Goal: Task Accomplishment & Management: Manage account settings

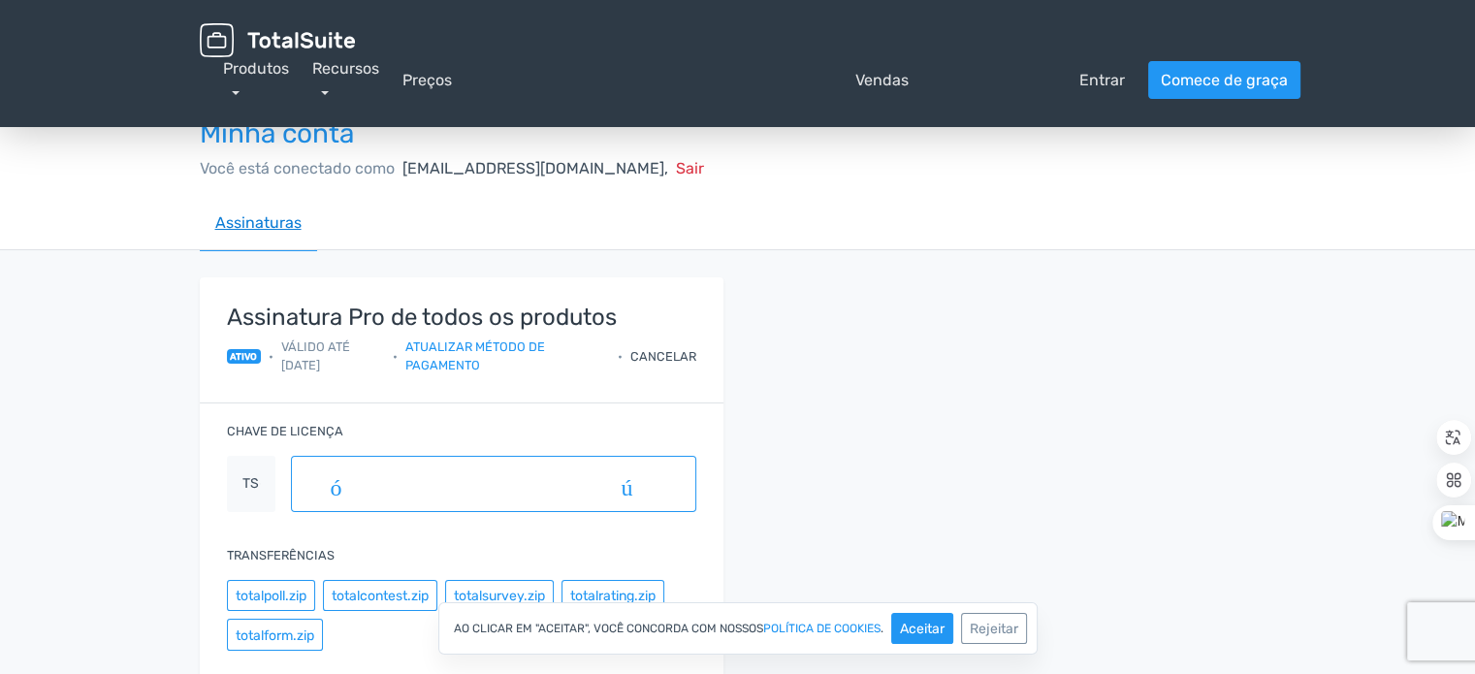
click at [252, 223] on font "Assinaturas" at bounding box center [258, 222] width 86 height 18
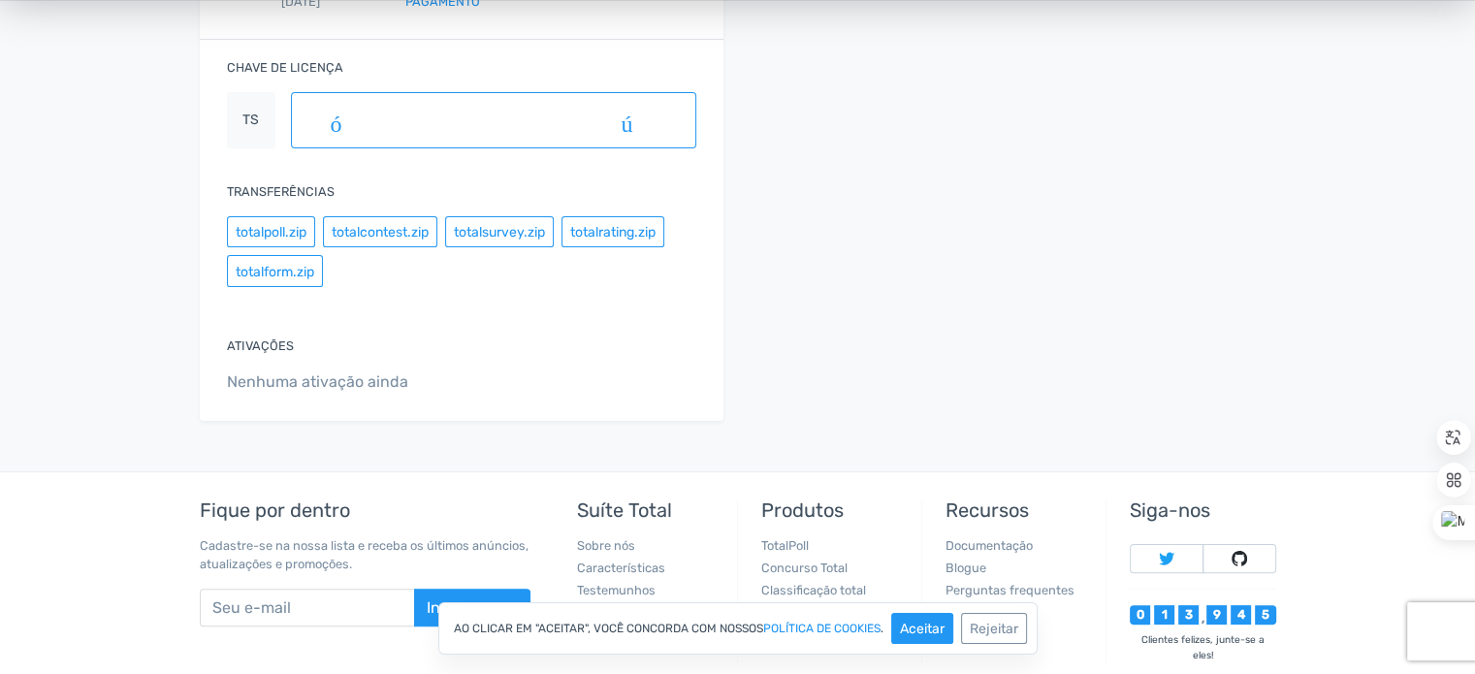
scroll to position [470, 0]
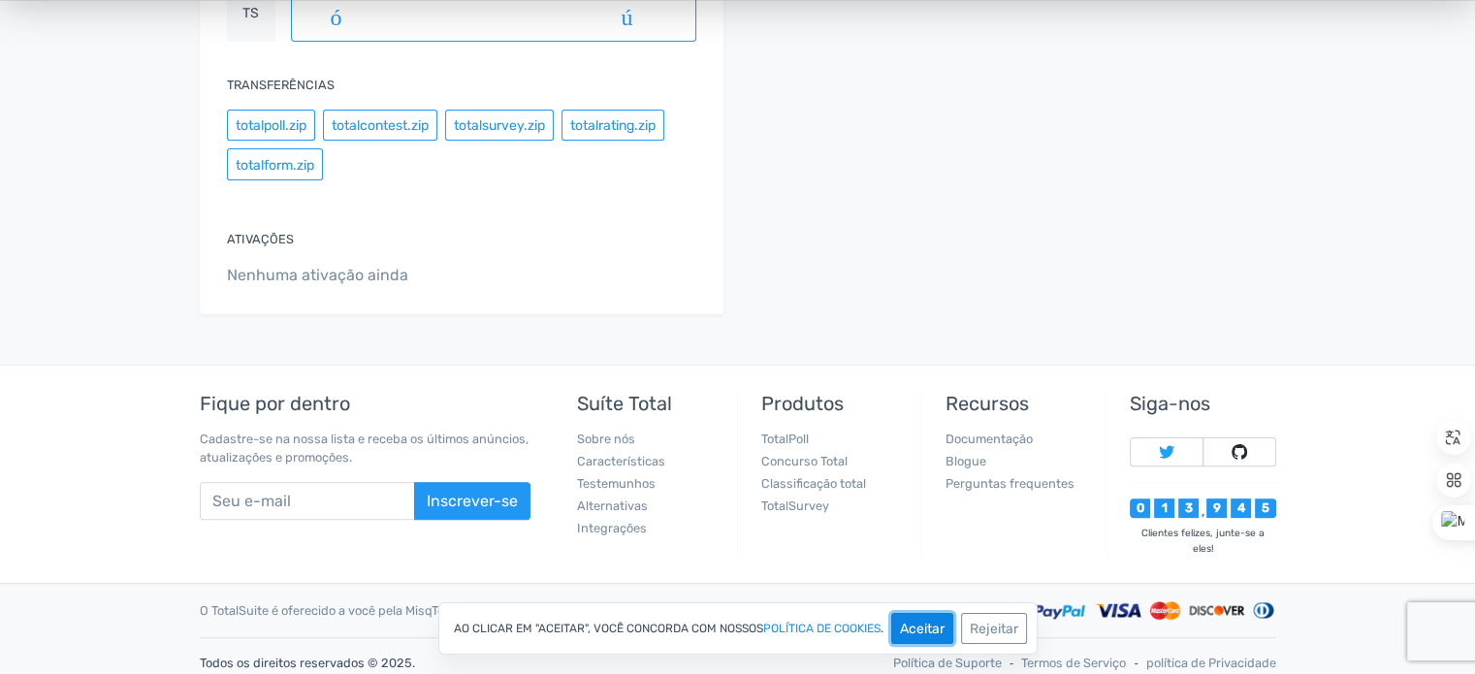
click at [933, 638] on button "Aceitar" at bounding box center [922, 628] width 62 height 31
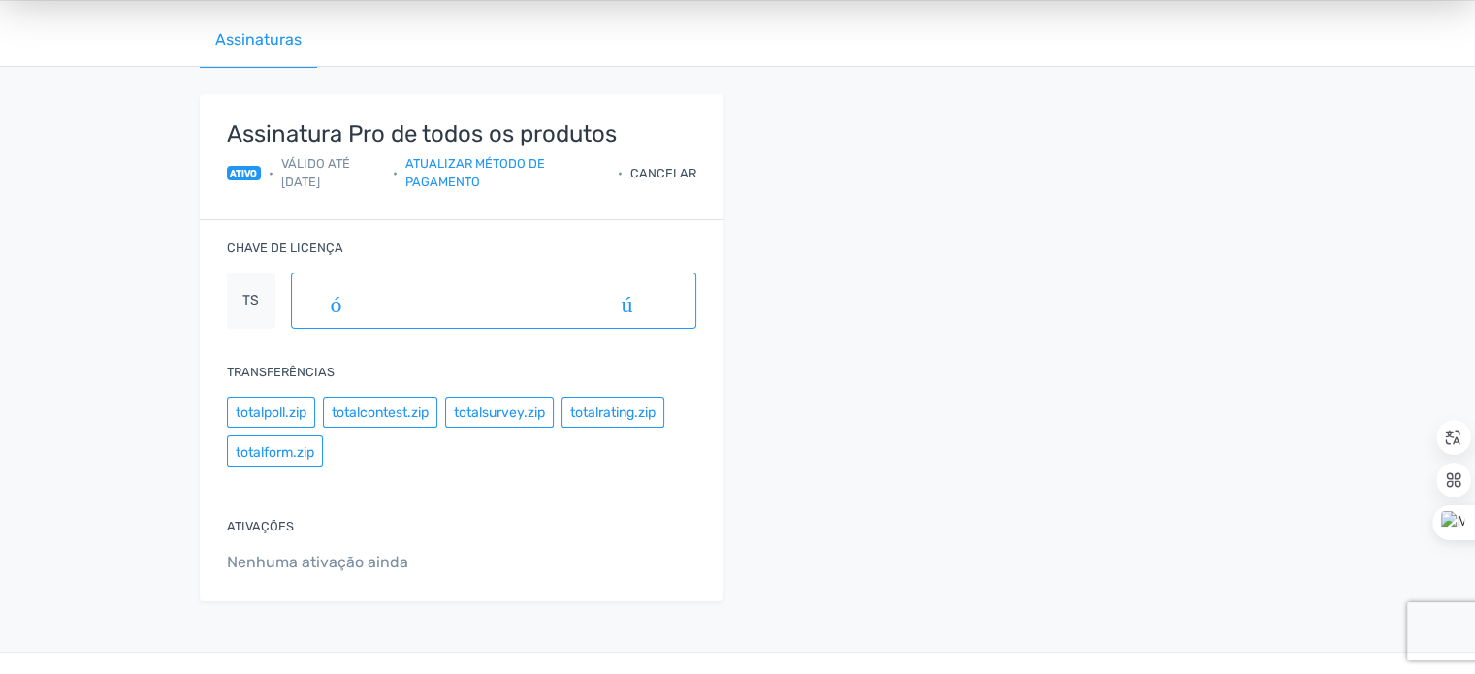
scroll to position [0, 0]
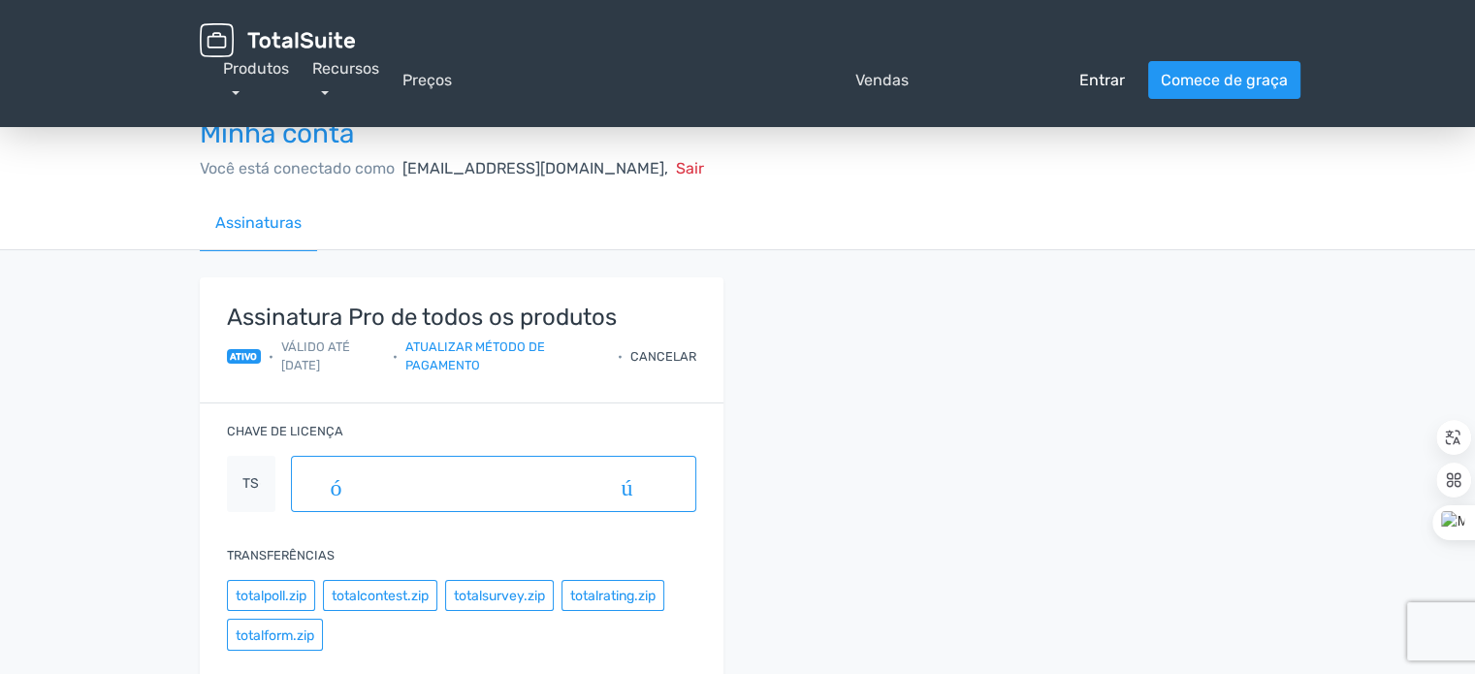
click at [1098, 81] on font "Entrar" at bounding box center [1103, 80] width 46 height 18
click at [1195, 84] on font "Comece de graça" at bounding box center [1224, 80] width 127 height 18
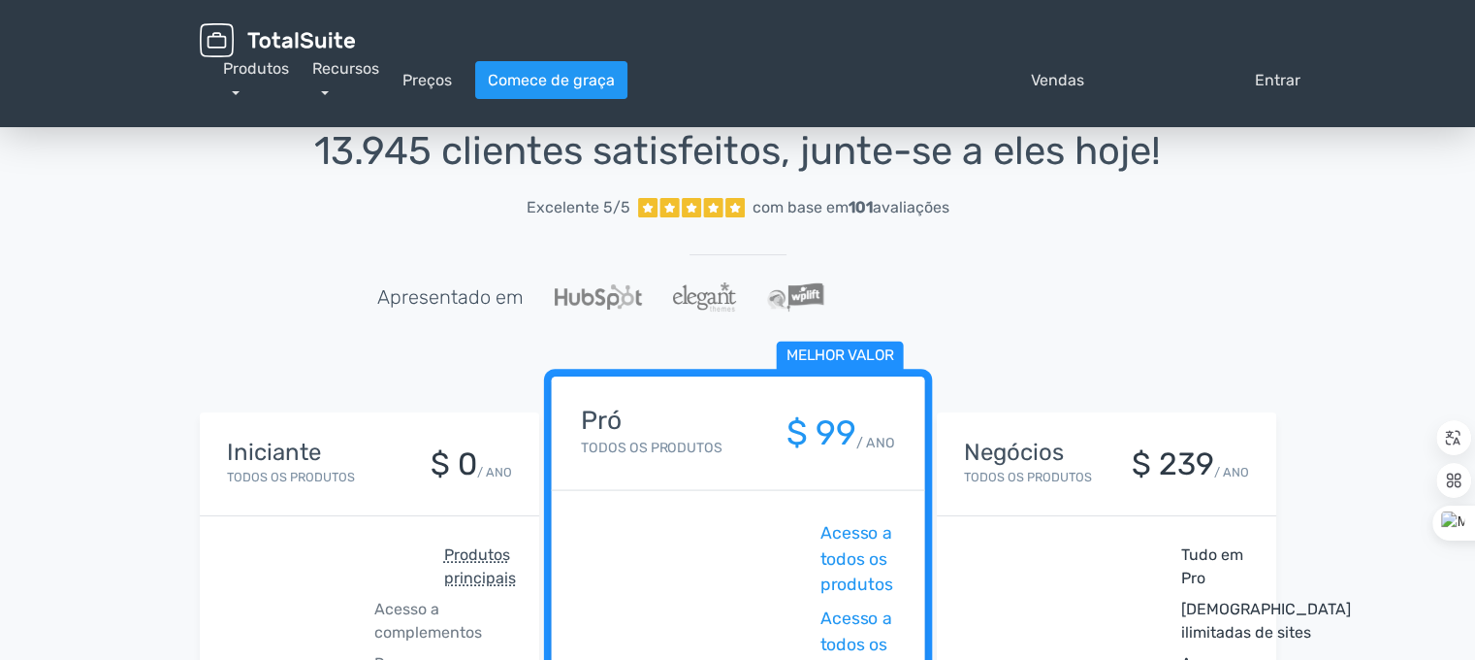
click at [283, 515] on div "Iniciante Todos os produtos $ 0 / ANO" at bounding box center [370, 464] width 340 height 104
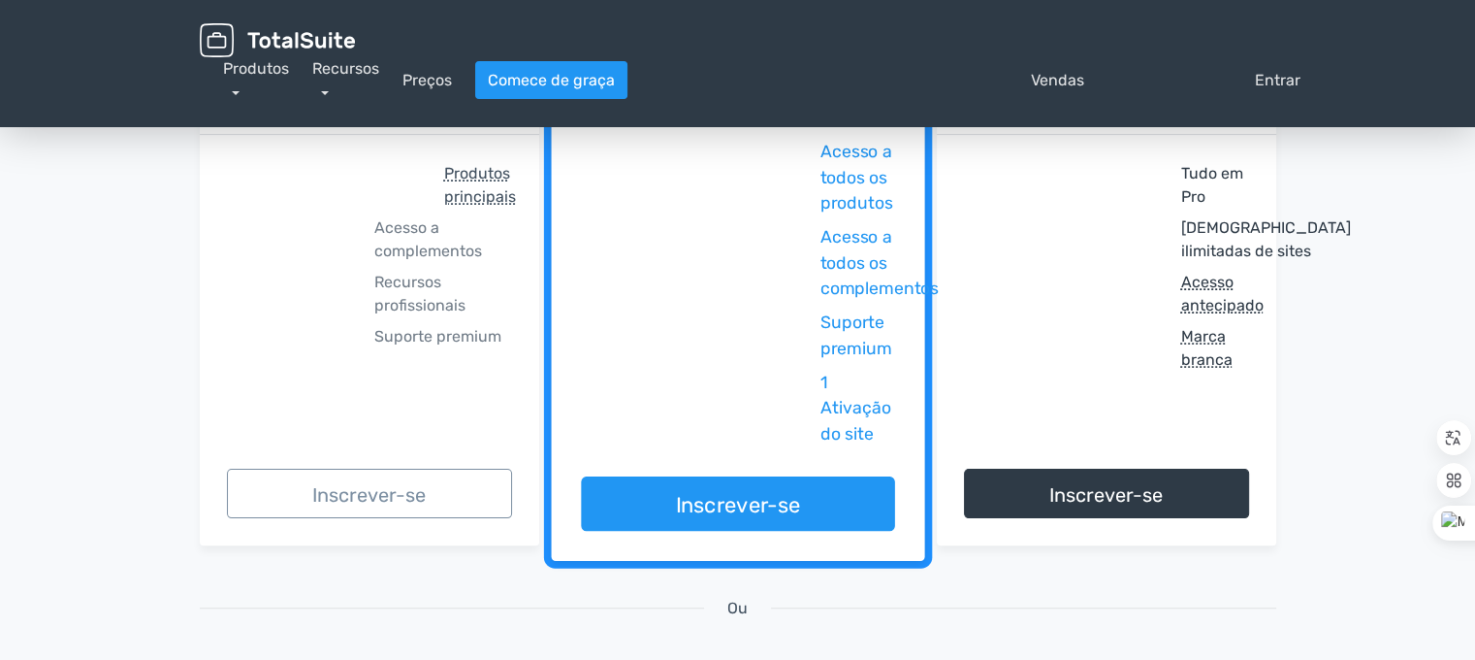
scroll to position [388, 0]
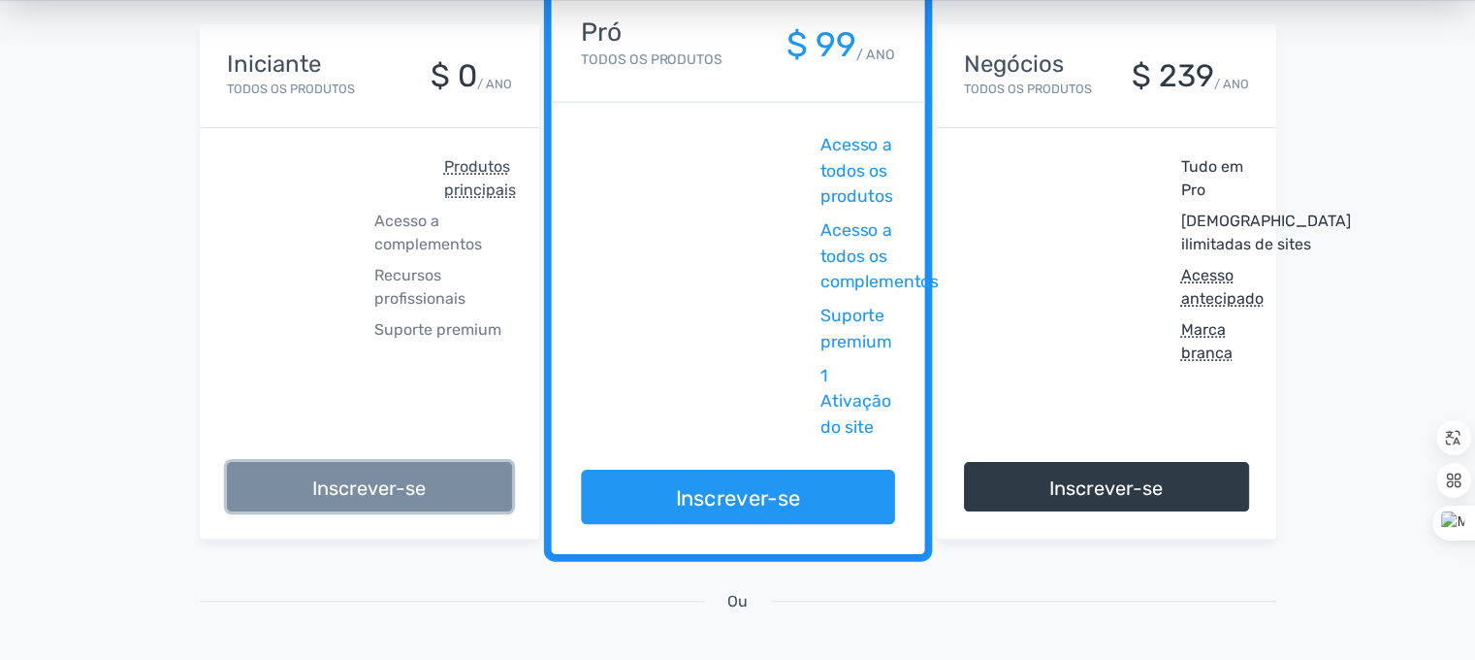
click at [345, 486] on font "Inscrever-se" at bounding box center [368, 487] width 113 height 23
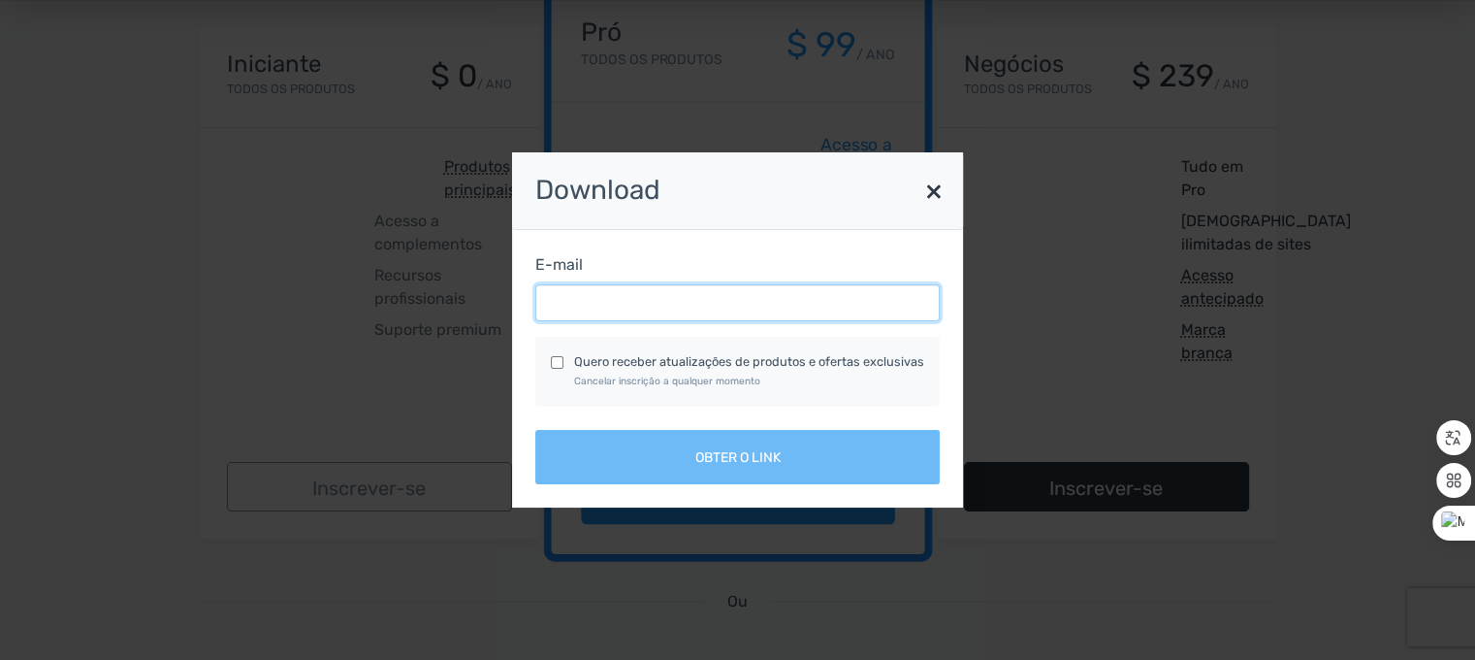
click at [580, 319] on input "E-mail" at bounding box center [737, 302] width 405 height 37
type input "contato.emuniz@gmail.com"
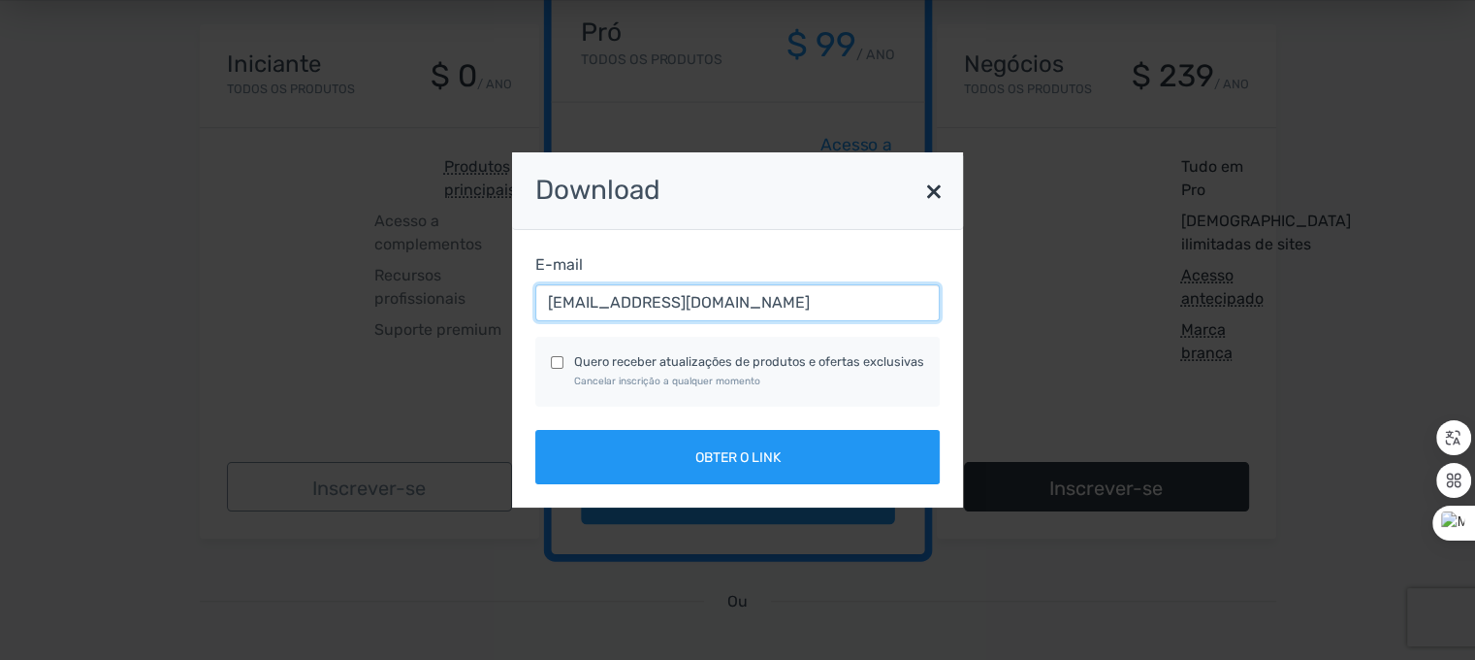
drag, startPoint x: 761, startPoint y: 318, endPoint x: 493, endPoint y: 334, distance: 269.2
click at [493, 334] on div "Download × E-mail contato.emuniz@gmail.com Quero receber atualizações de produt…" at bounding box center [738, 329] width 1106 height 355
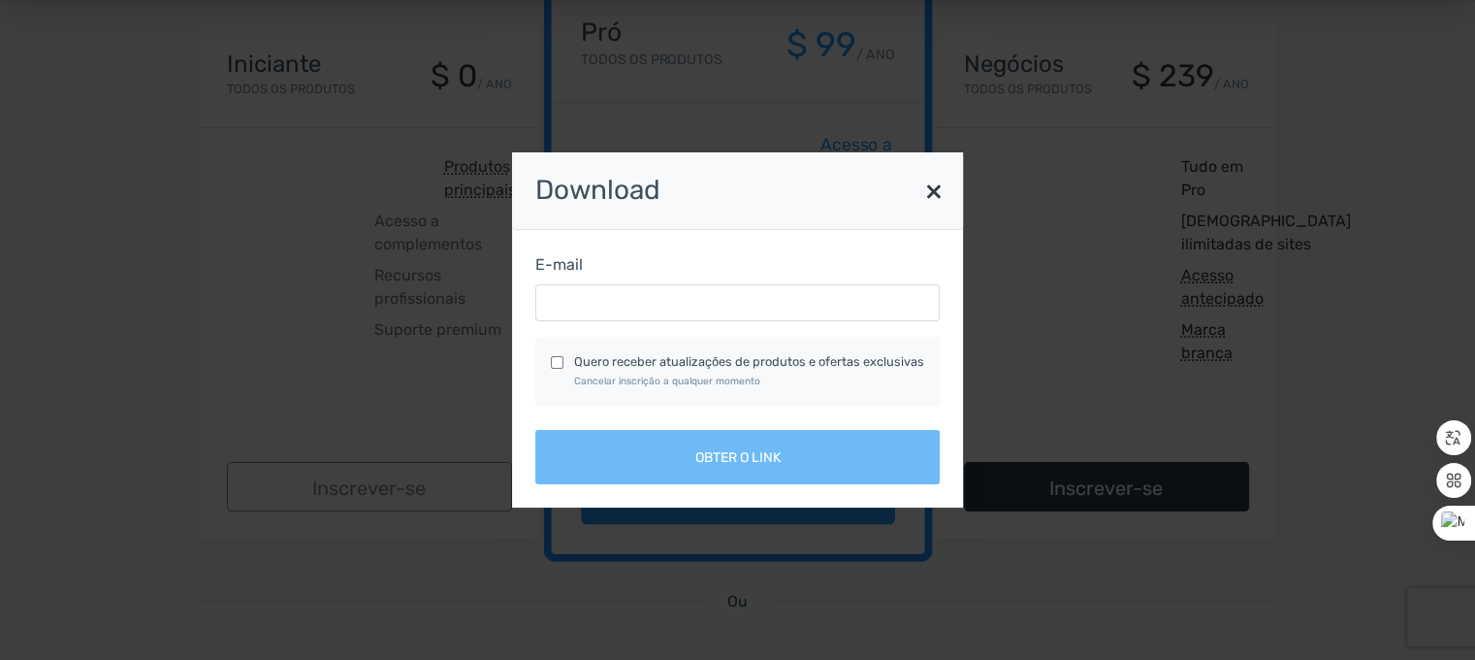
click at [559, 369] on input "Quero receber atualizações de produtos e ofertas exclusivas Cancelar inscrição …" at bounding box center [557, 362] width 13 height 13
checkbox input "true"
click at [935, 201] on font "×" at bounding box center [933, 190] width 17 height 37
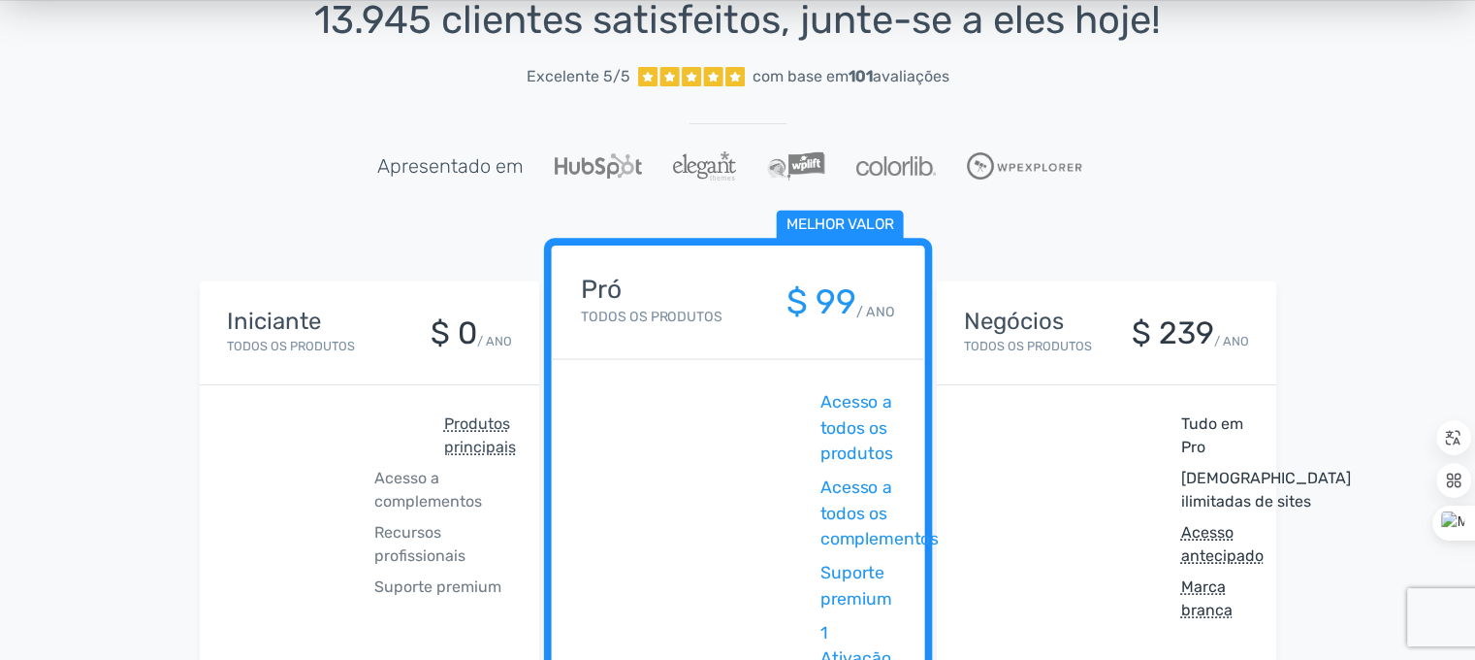
scroll to position [0, 0]
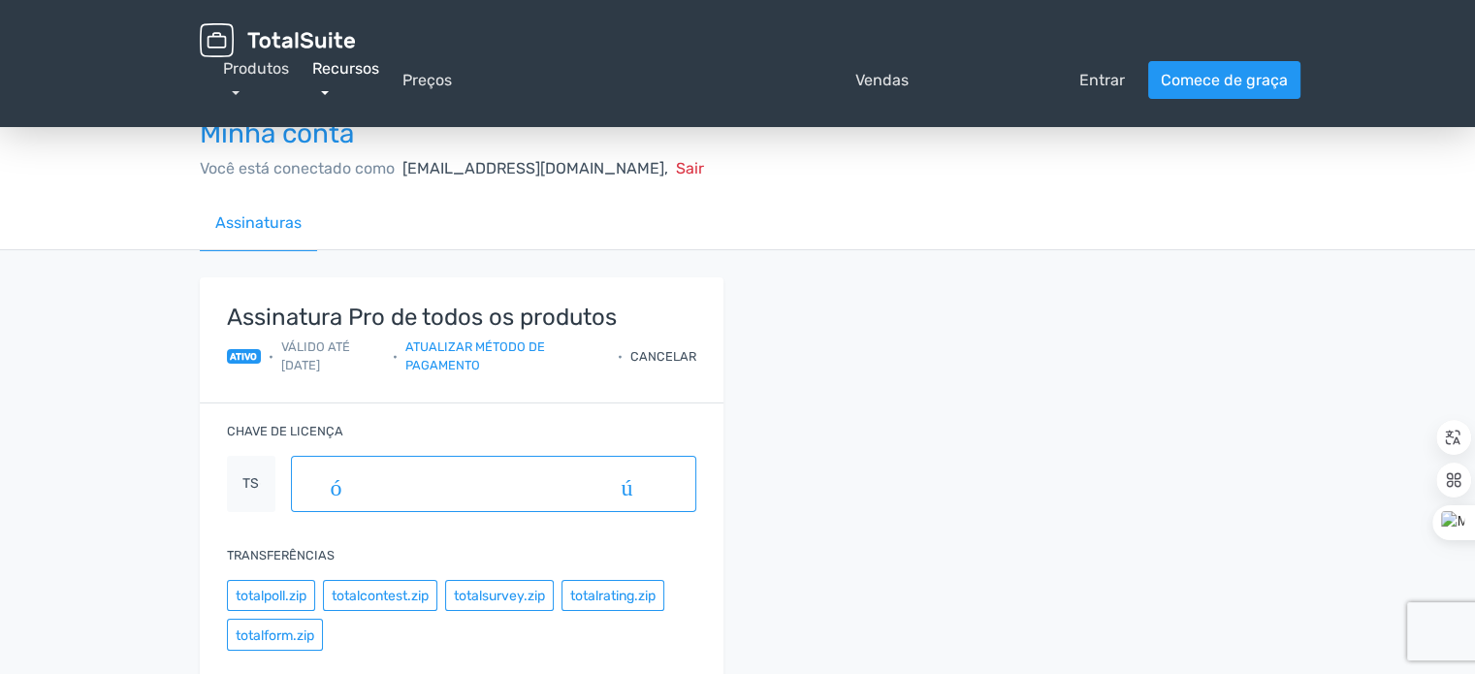
click at [330, 91] on link "Recursos" at bounding box center [345, 80] width 67 height 42
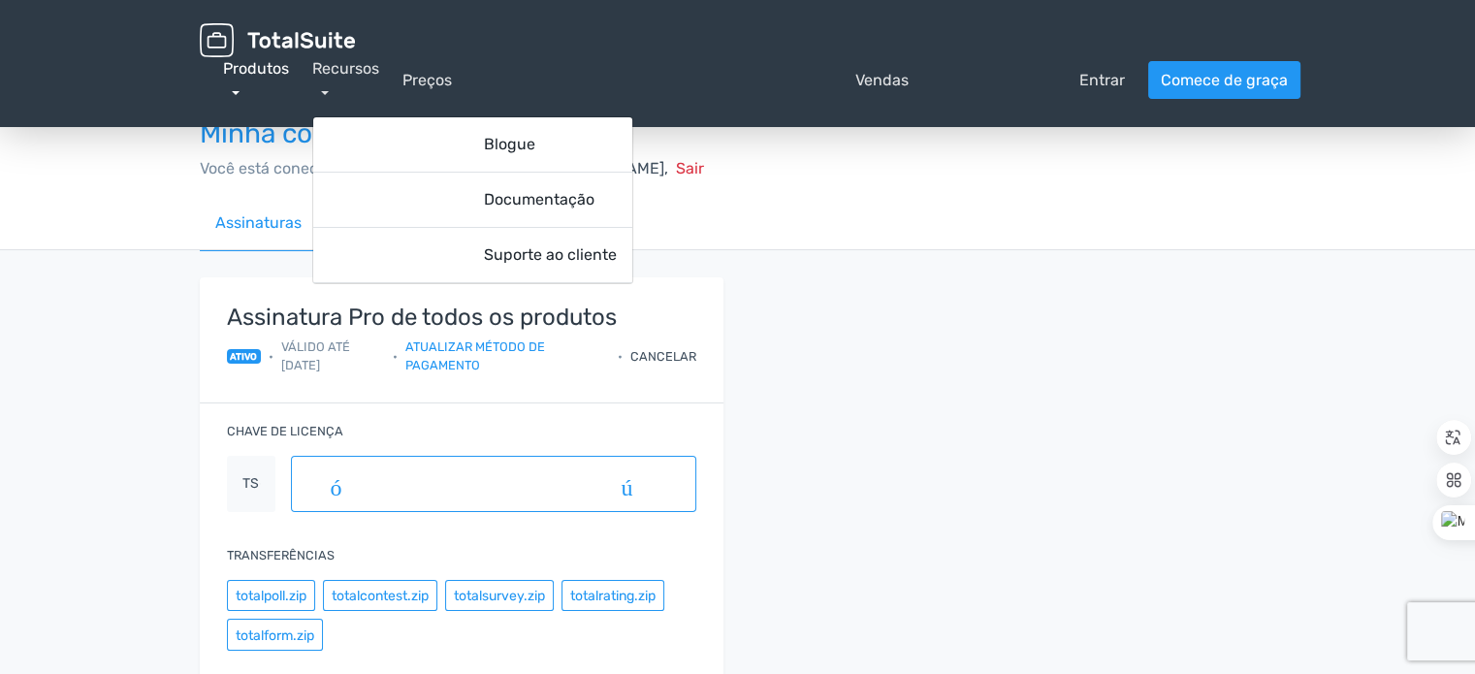
click at [237, 91] on link "Produtos" at bounding box center [256, 80] width 66 height 42
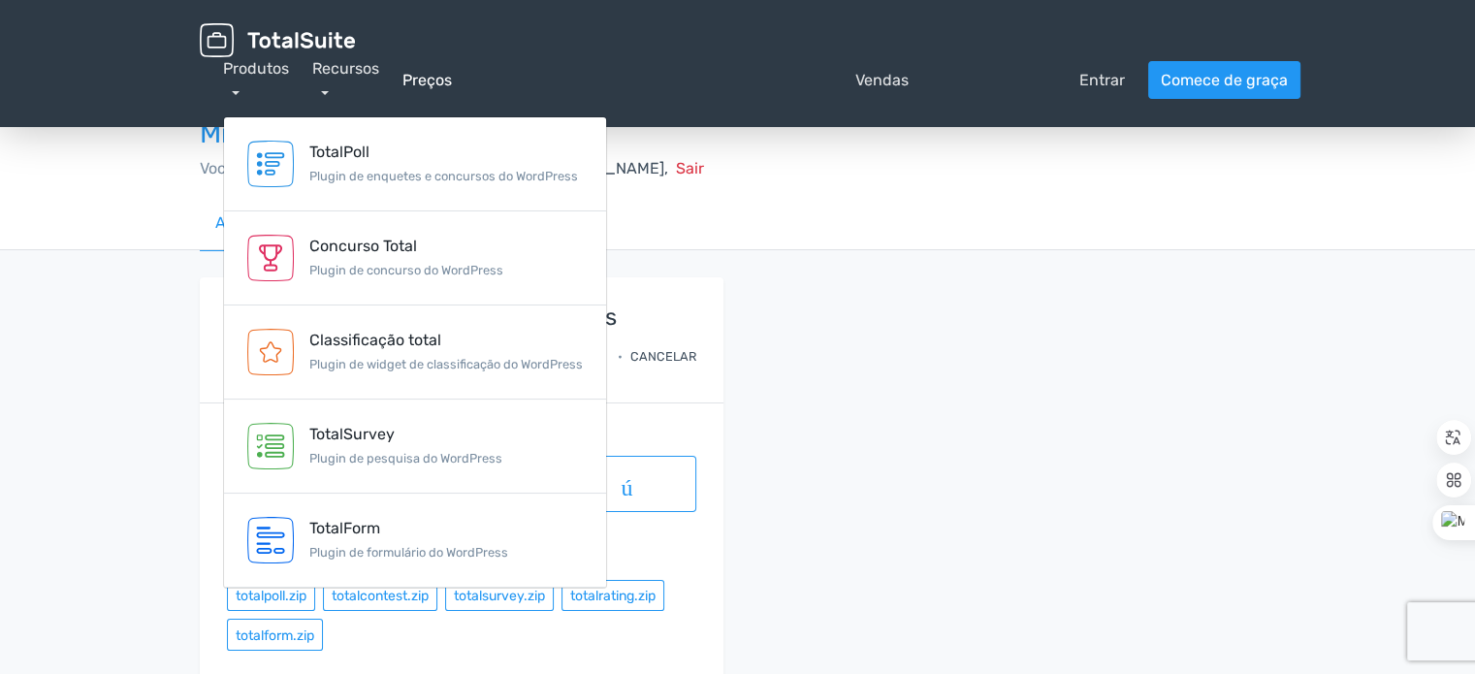
click at [438, 84] on font "Preços" at bounding box center [427, 80] width 49 height 18
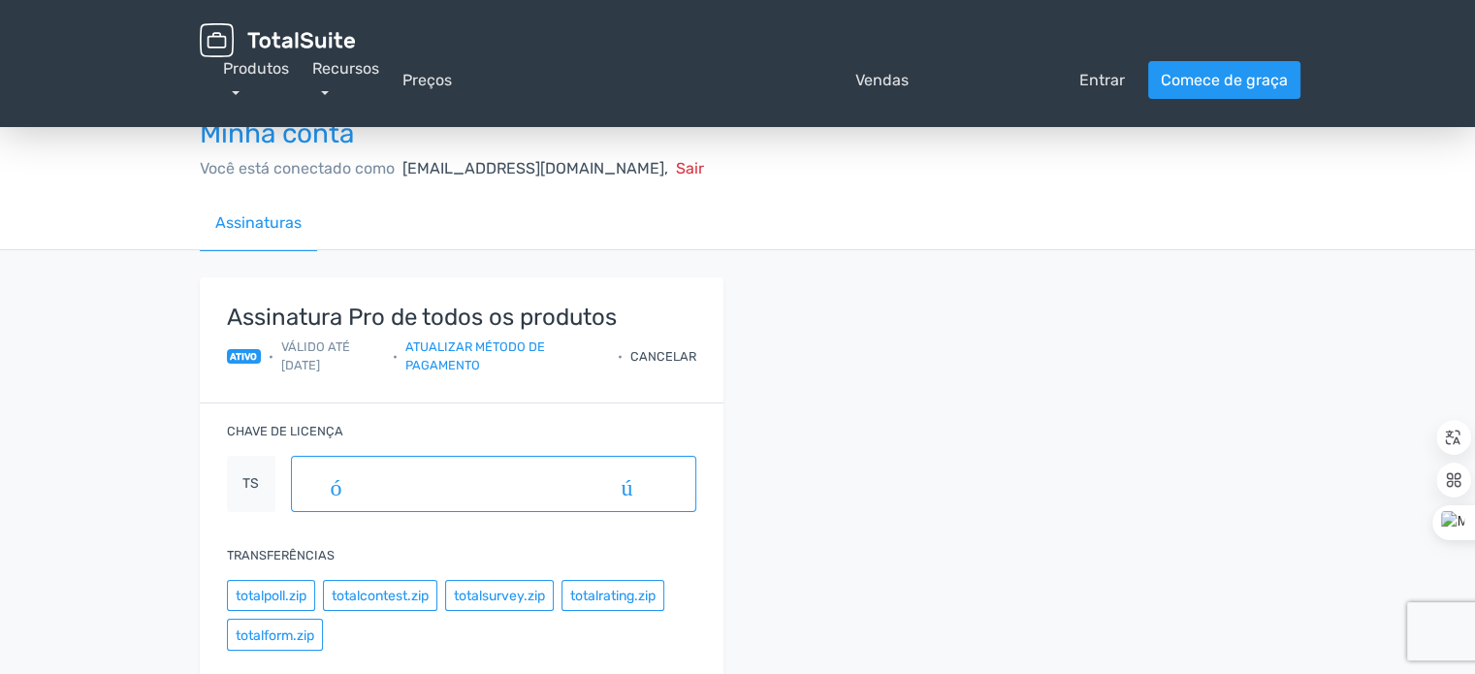
click at [1305, 327] on div "Minha conta Você está conectado como contato@limpabrasil.org, Sair Assinaturas …" at bounding box center [737, 458] width 1475 height 756
click at [1255, 469] on div "Assinatura Pro de todos os produtos ativo • Válido até 20/08/2026 • Atualizar m…" at bounding box center [738, 542] width 1106 height 531
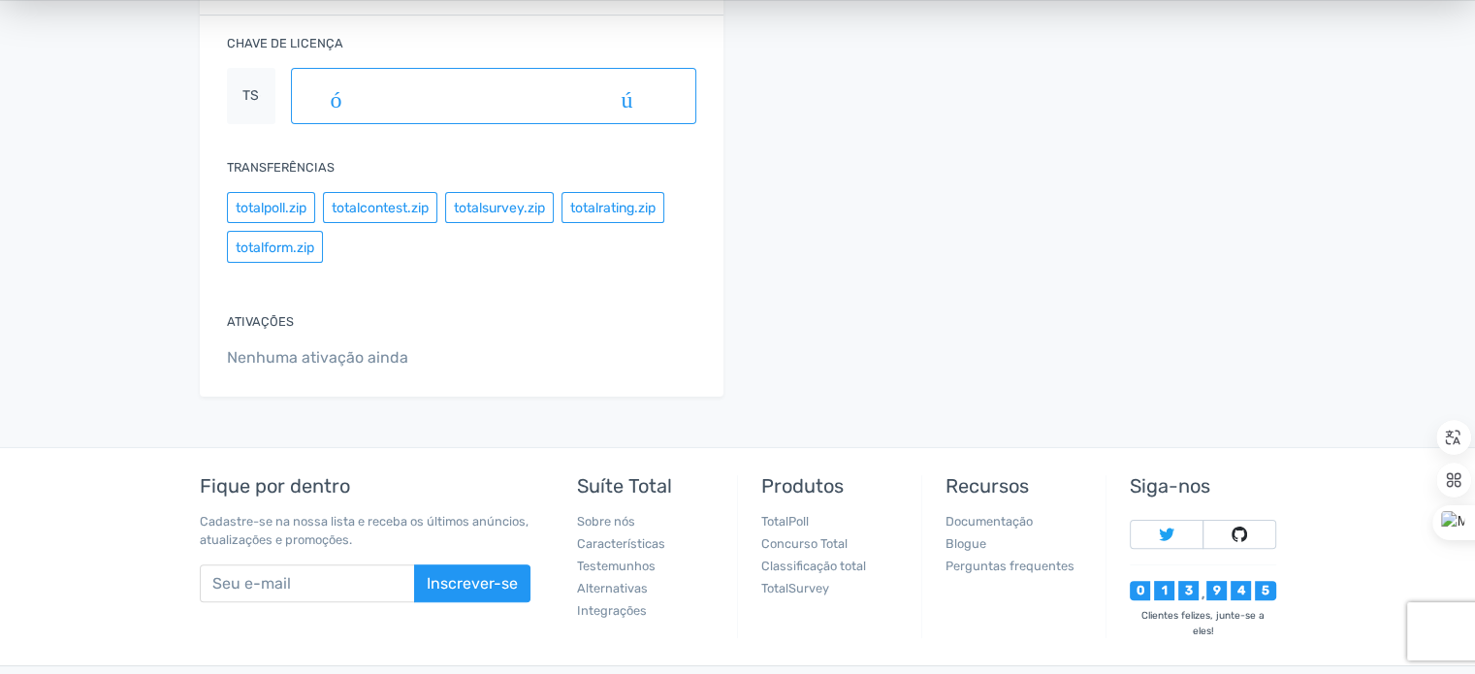
scroll to position [97, 0]
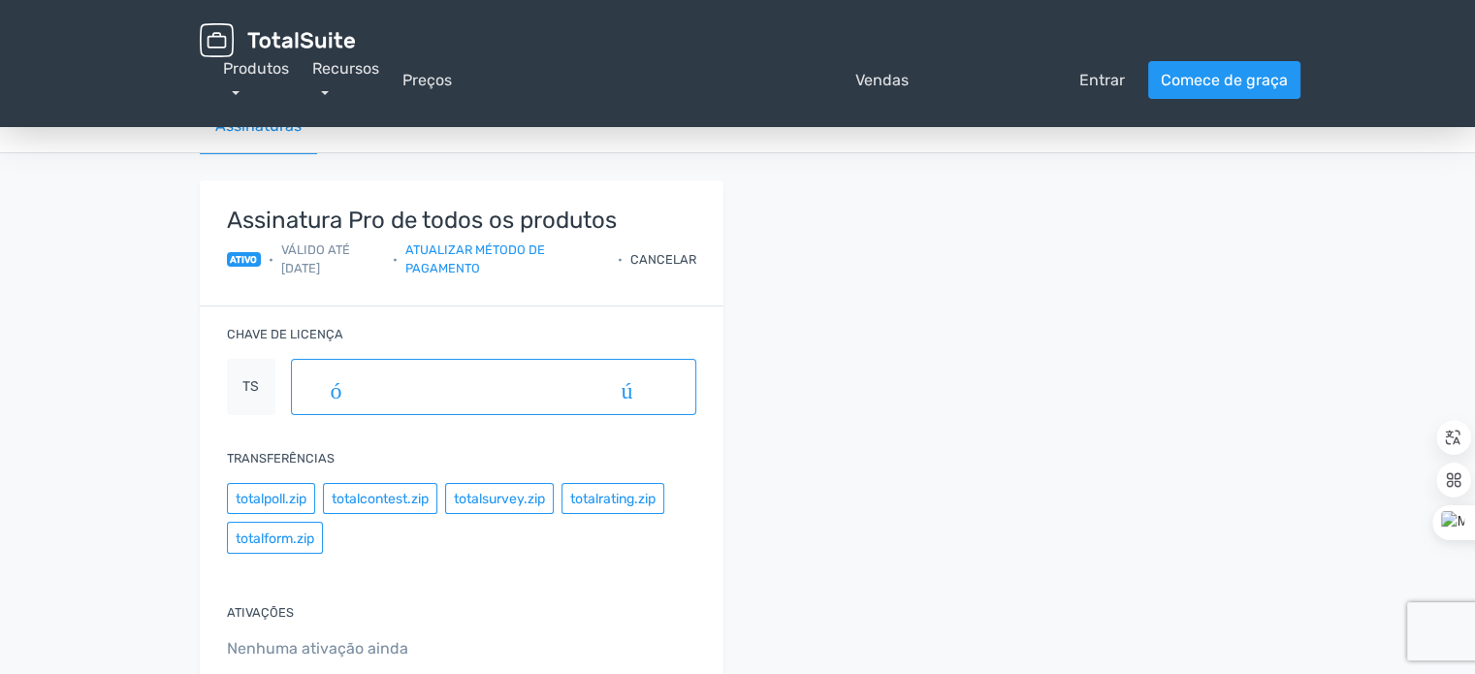
click at [308, 254] on font "Válido até 20/08/2026" at bounding box center [315, 259] width 69 height 33
drag, startPoint x: 419, startPoint y: 199, endPoint x: 437, endPoint y: 199, distance: 17.5
click at [424, 199] on div "Assinatura Pro de todos os produtos ativo • Válido até 20/08/2026 • Atualizar m…" at bounding box center [462, 243] width 524 height 126
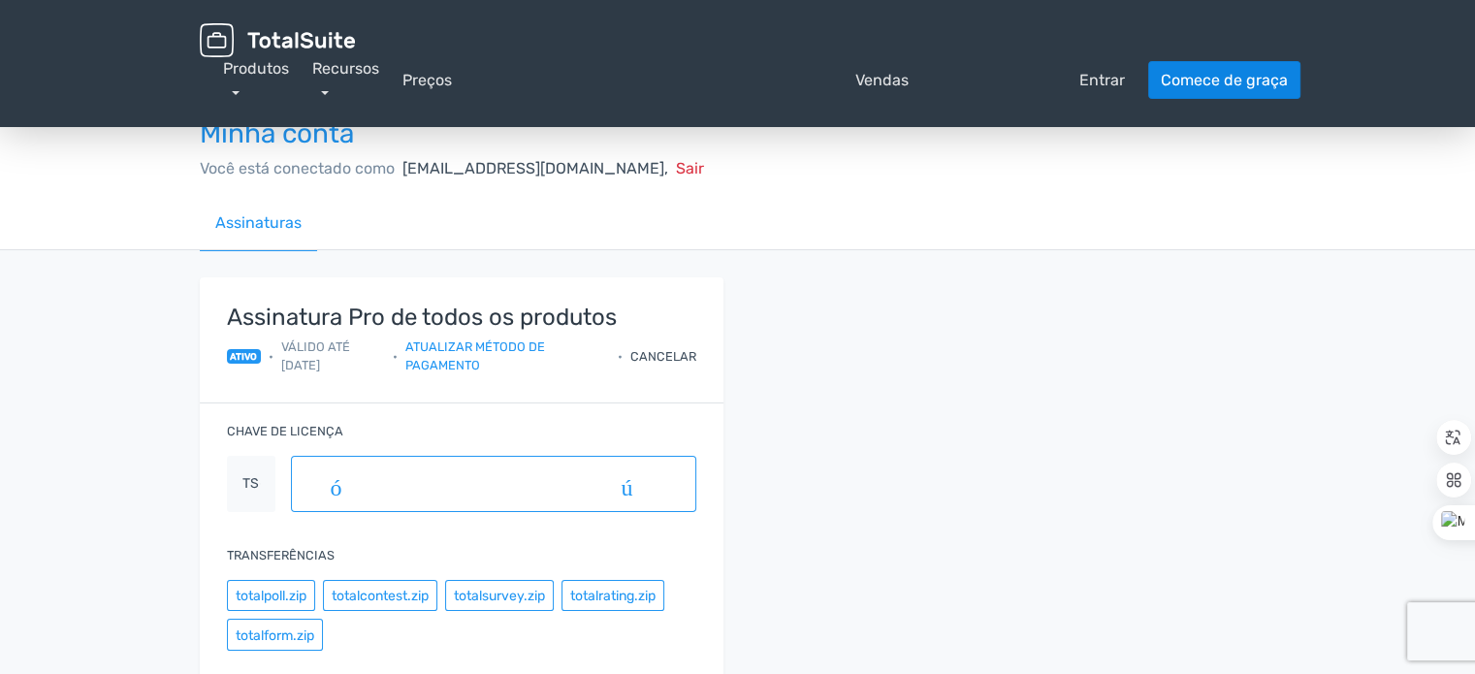
drag, startPoint x: 1021, startPoint y: 254, endPoint x: 1168, endPoint y: 84, distance: 224.2
click at [1022, 253] on div "Assinatura Pro de todos os produtos ativo • Válido até 20/08/2026 • Atualizar m…" at bounding box center [738, 542] width 1106 height 585
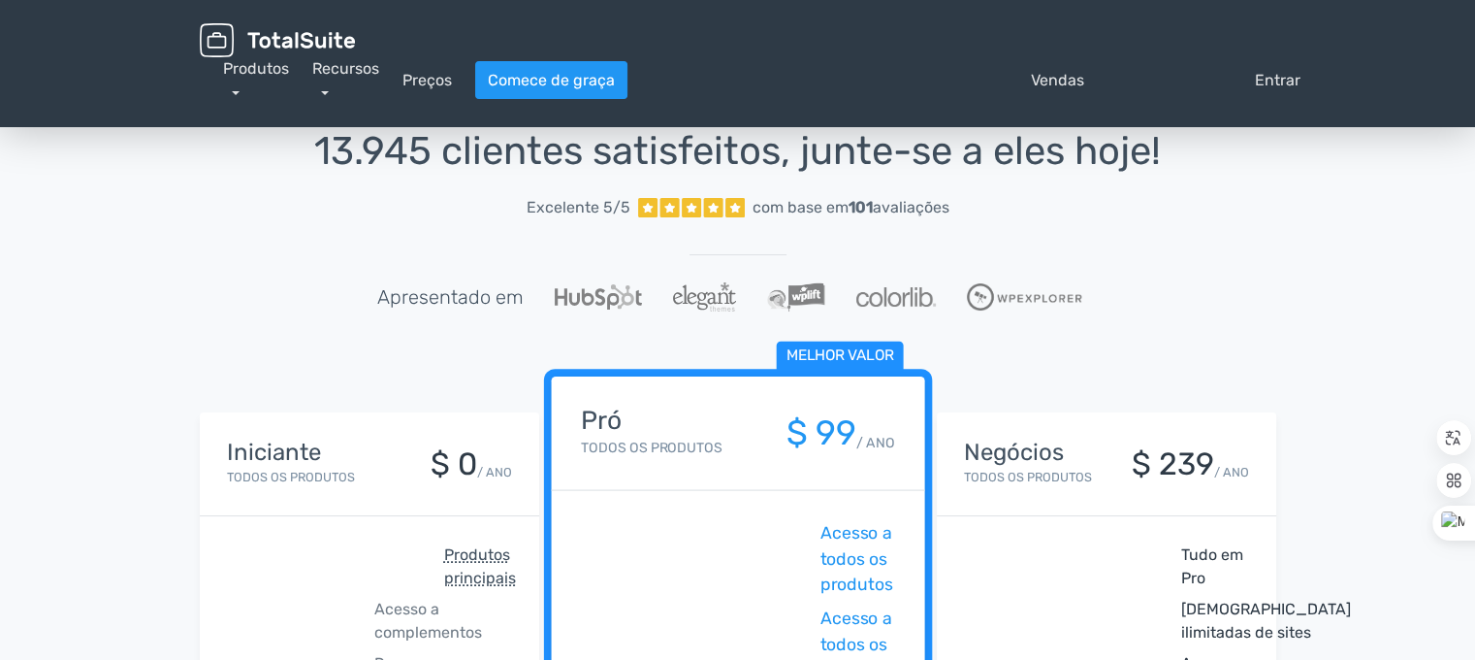
click at [299, 48] on img at bounding box center [277, 40] width 155 height 34
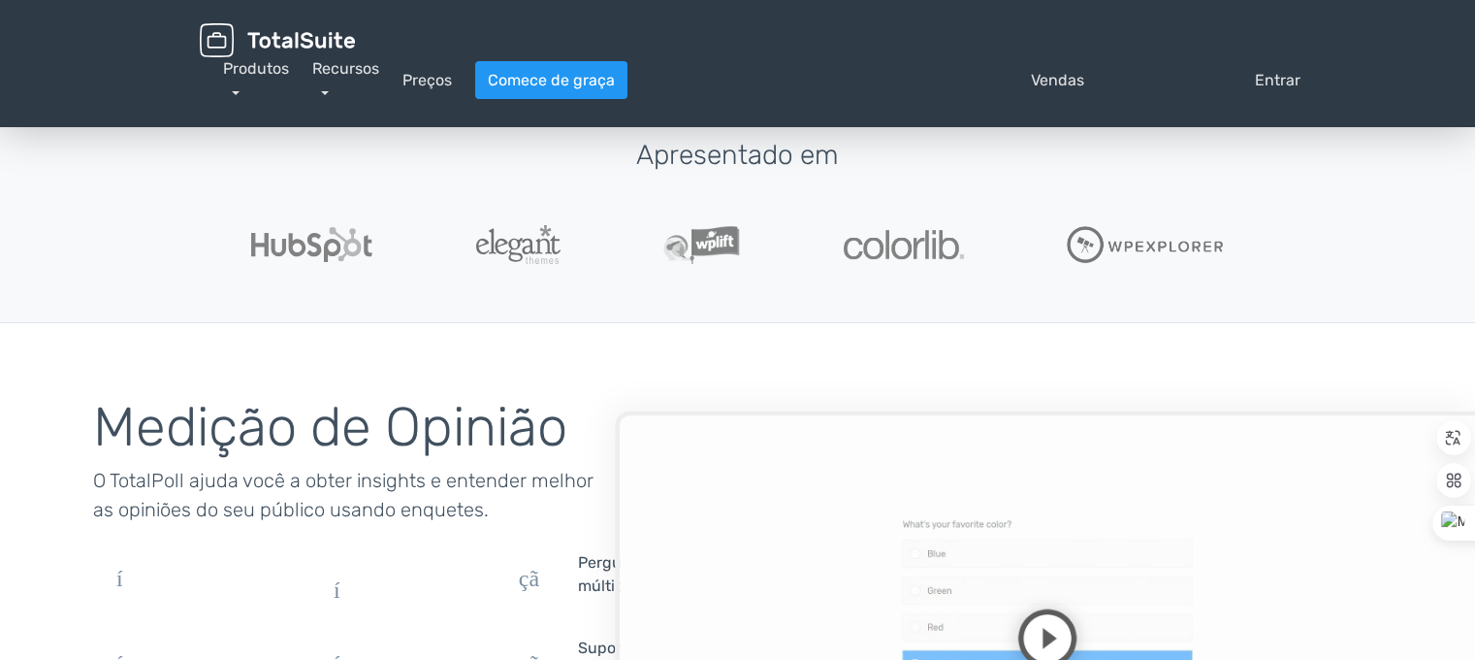
scroll to position [388, 0]
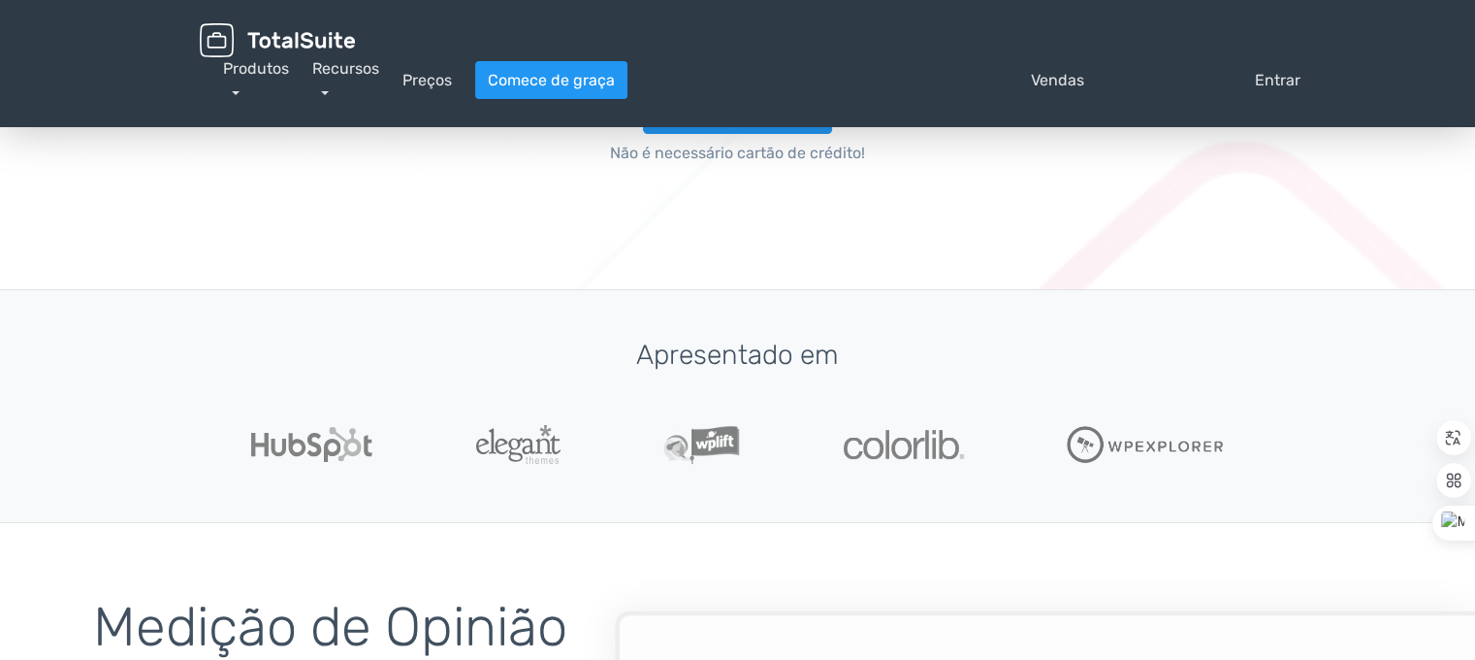
click at [244, 89] on div "Produtos TotalPoll Plugin de enquetes e concursos do WordPress Concurso Total P…" at bounding box center [256, 80] width 66 height 47
click at [237, 92] on link "Produtos" at bounding box center [256, 80] width 66 height 42
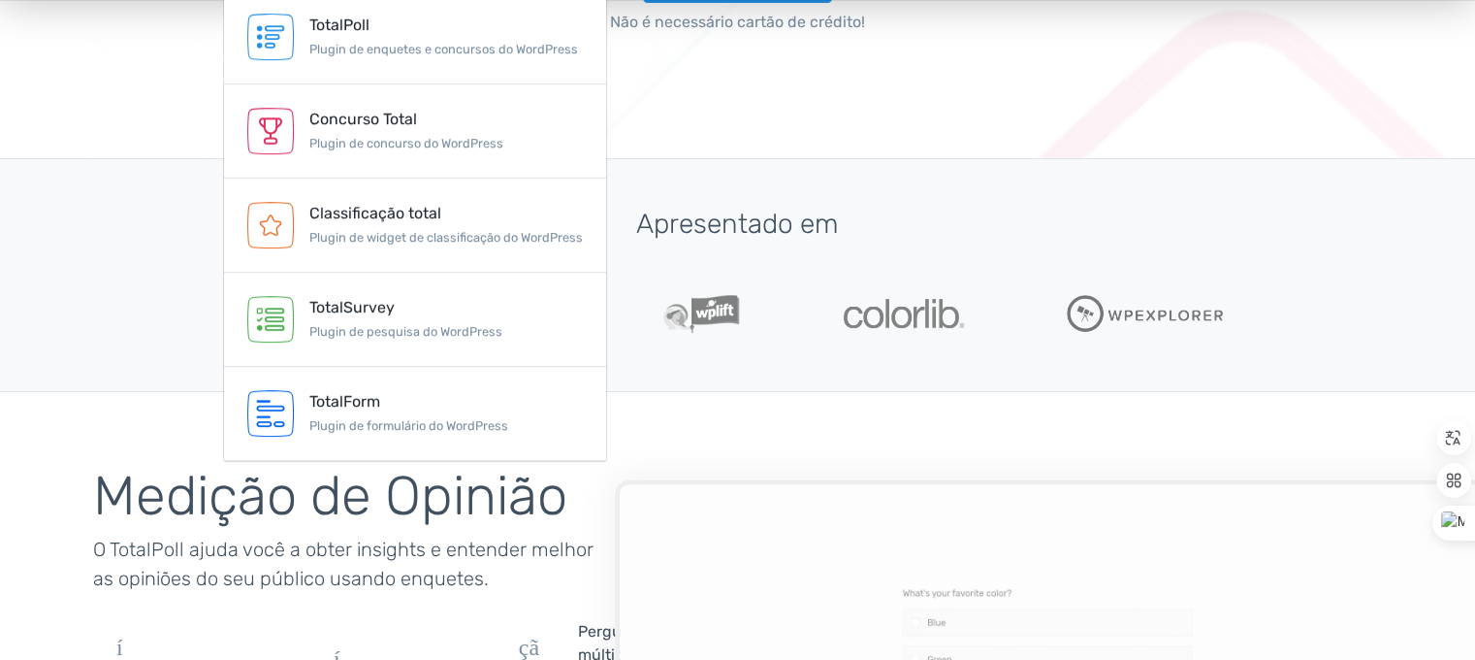
scroll to position [485, 0]
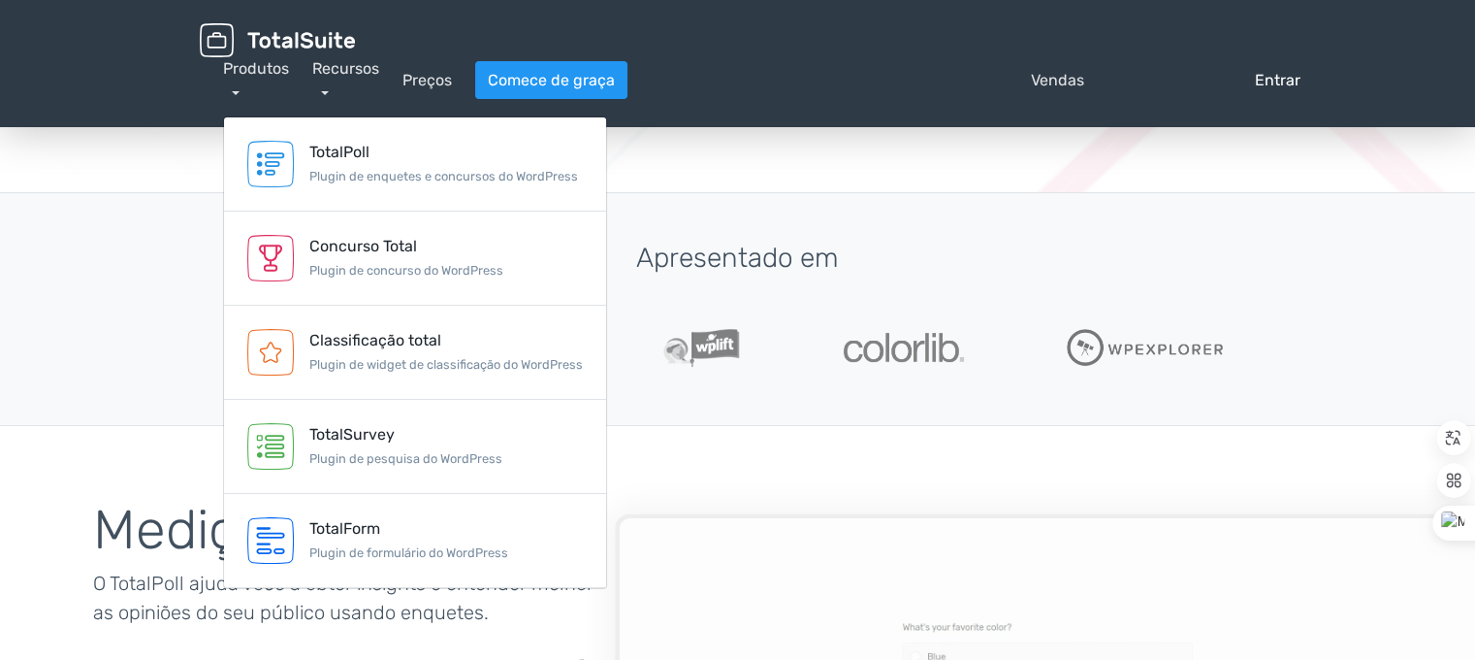
click at [1272, 80] on font "Entrar" at bounding box center [1278, 80] width 46 height 18
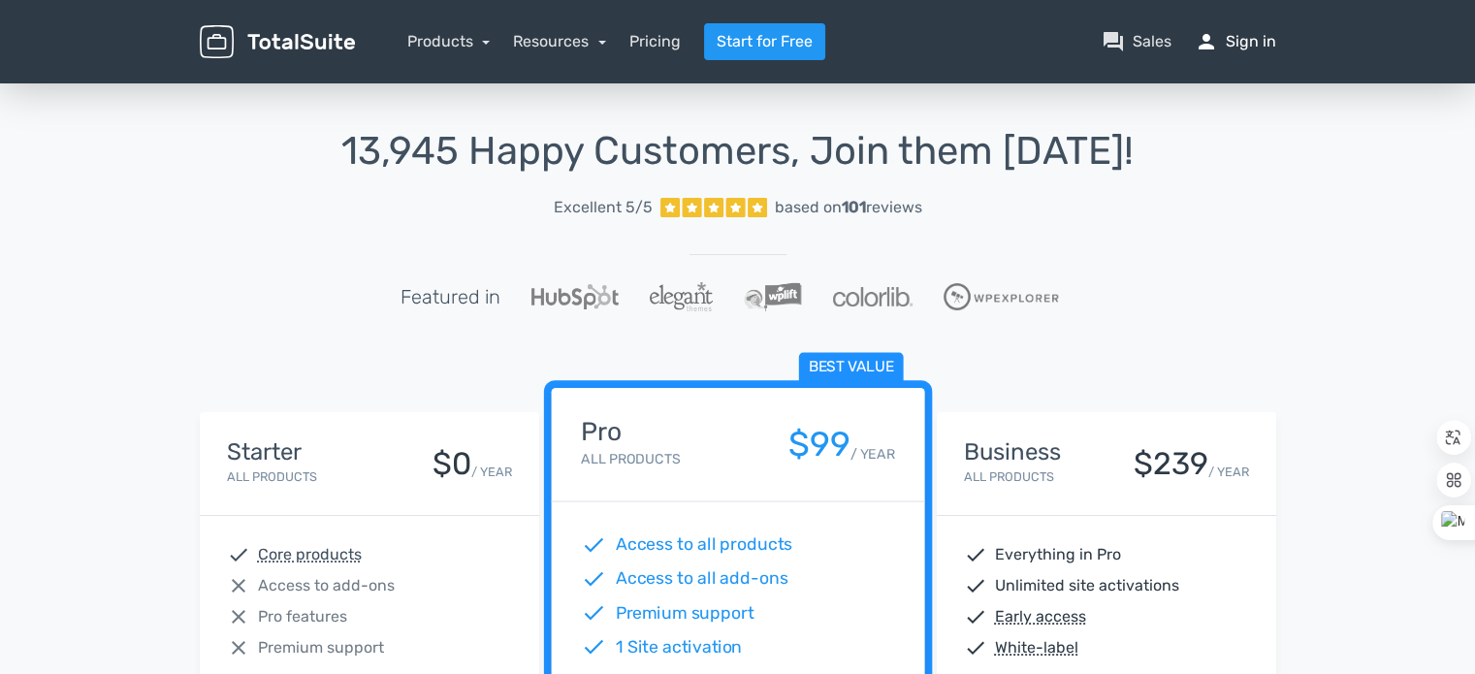
click at [1249, 49] on link "person Sign in" at bounding box center [1235, 41] width 81 height 23
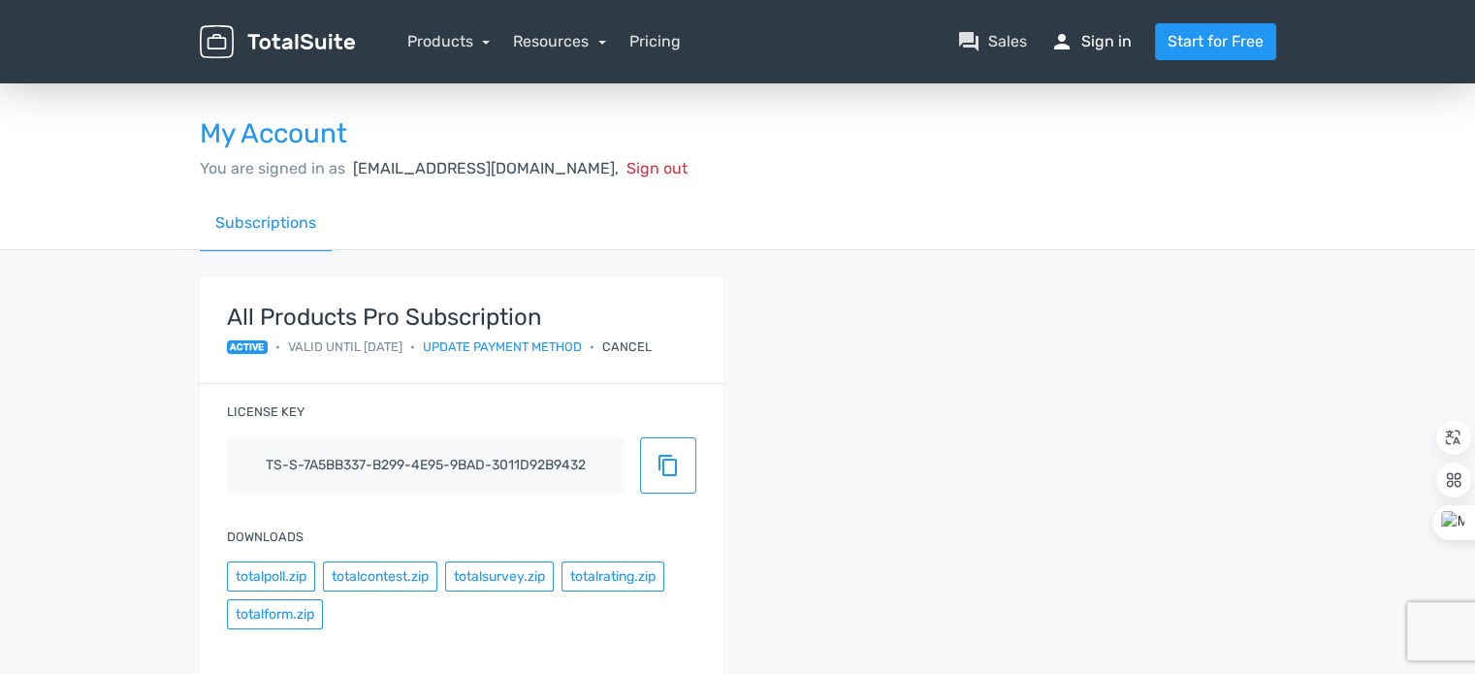
click at [1109, 43] on link "person Sign in" at bounding box center [1091, 41] width 81 height 23
click at [664, 470] on span "content_copy" at bounding box center [668, 465] width 23 height 23
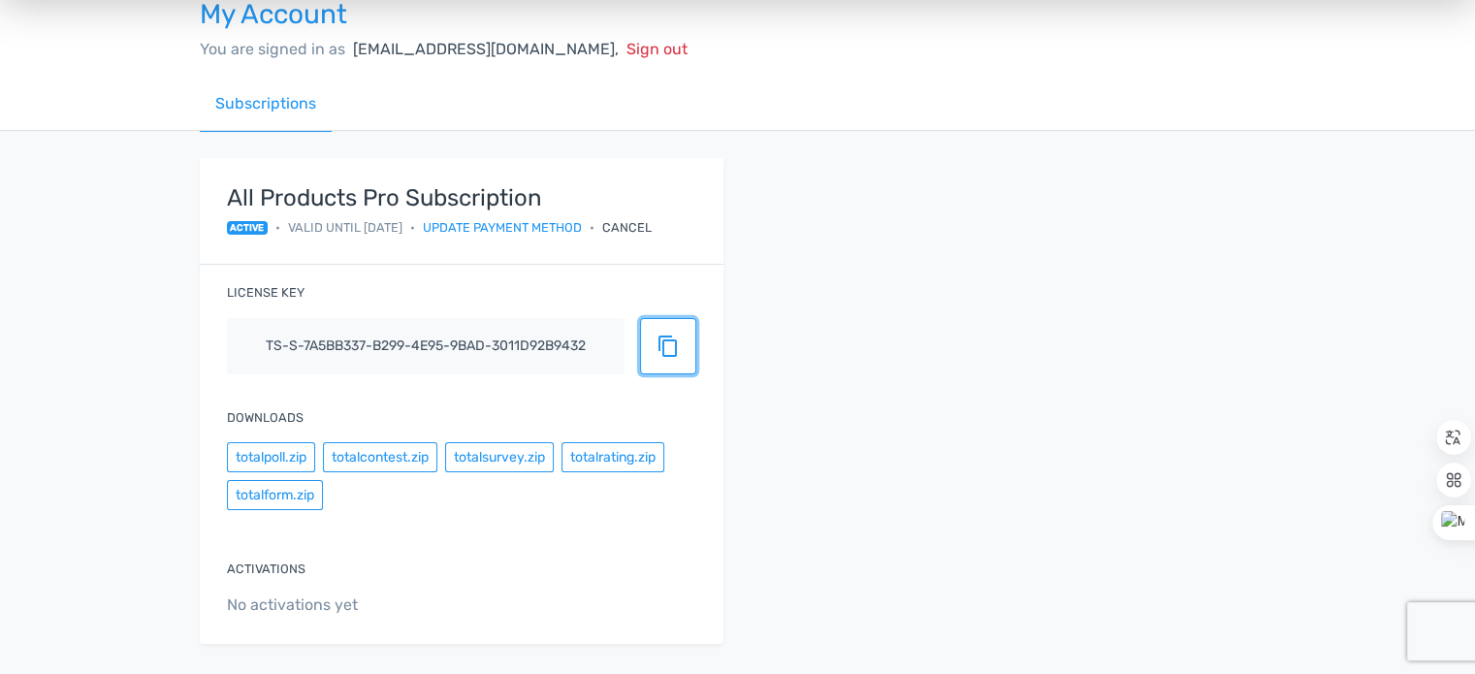
scroll to position [97, 0]
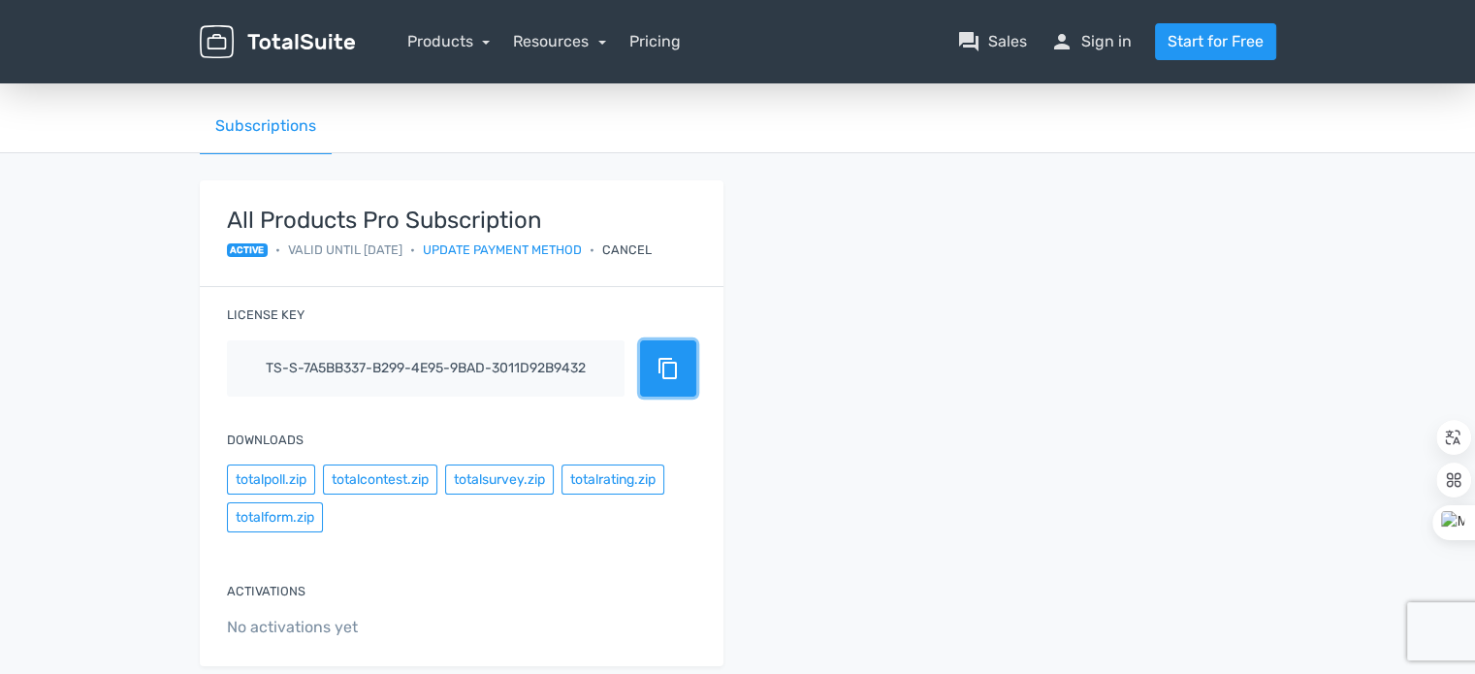
click at [671, 378] on span "content_copy" at bounding box center [668, 368] width 23 height 23
drag, startPoint x: 947, startPoint y: 571, endPoint x: 947, endPoint y: 561, distance: 10.7
click at [947, 569] on div "All Products Pro Subscription active • Valid until 20/08/2026 • Update payment …" at bounding box center [738, 434] width 1106 height 509
